Goal: Task Accomplishment & Management: Manage account settings

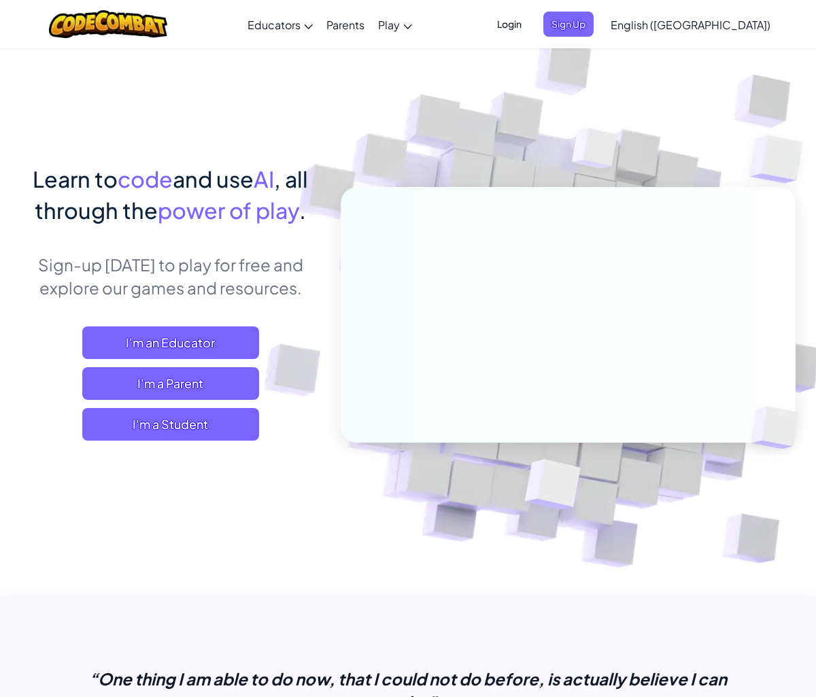
click at [529, 15] on span "Login" at bounding box center [509, 24] width 41 height 25
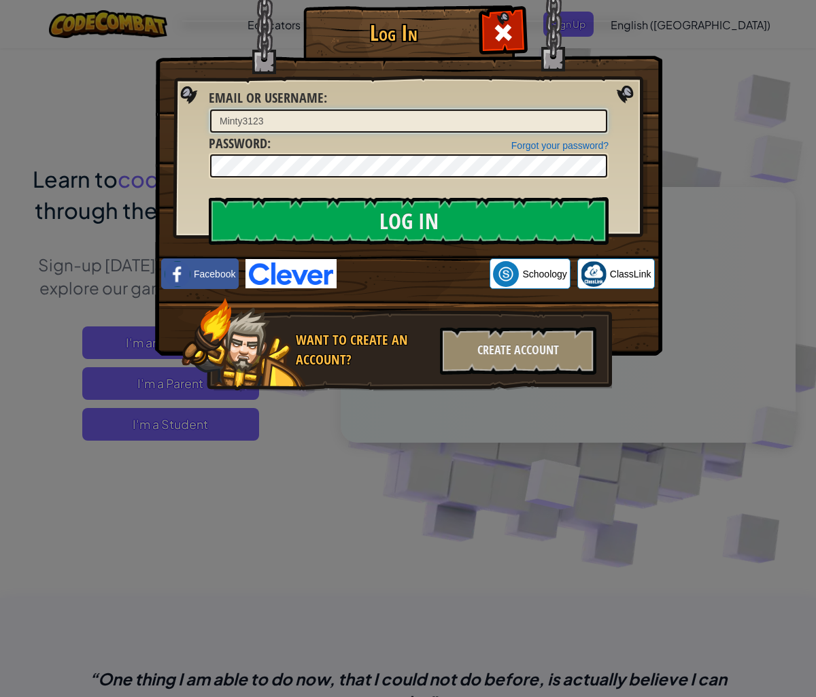
click at [323, 120] on input "Minty3123" at bounding box center [408, 120] width 397 height 23
type input "Minty312"
click at [283, 152] on div "Forgot your password? Password :" at bounding box center [409, 157] width 400 height 46
click at [283, 153] on div at bounding box center [409, 166] width 400 height 26
click at [209, 197] on input "Log In" at bounding box center [409, 221] width 400 height 48
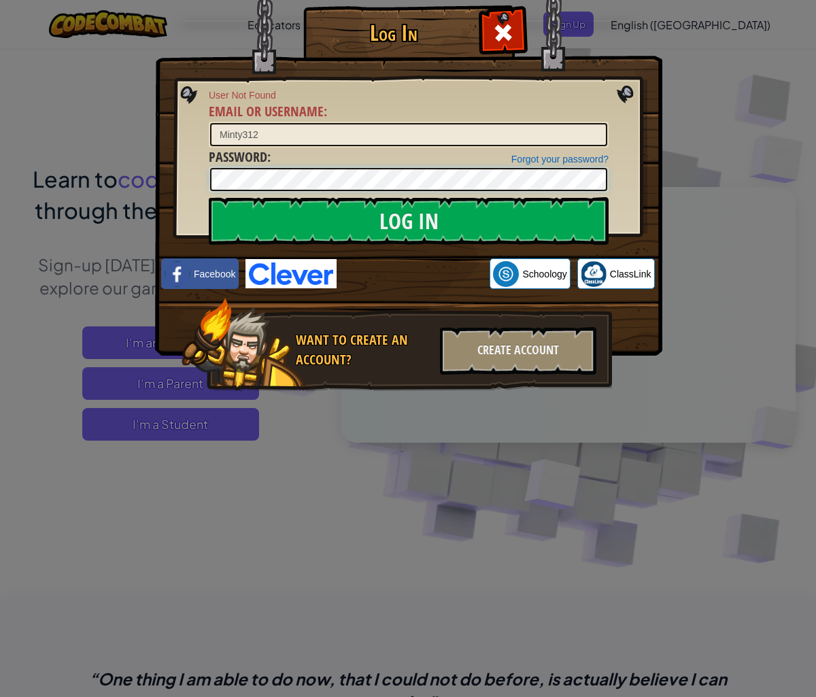
click at [83, 167] on div "Log In User Not Found Email or Username : Minty312 Forgot your password? Passwo…" at bounding box center [408, 348] width 816 height 697
click at [209, 197] on input "Log In" at bounding box center [409, 221] width 400 height 48
click at [489, 38] on div at bounding box center [502, 31] width 43 height 43
